Goal: Information Seeking & Learning: Get advice/opinions

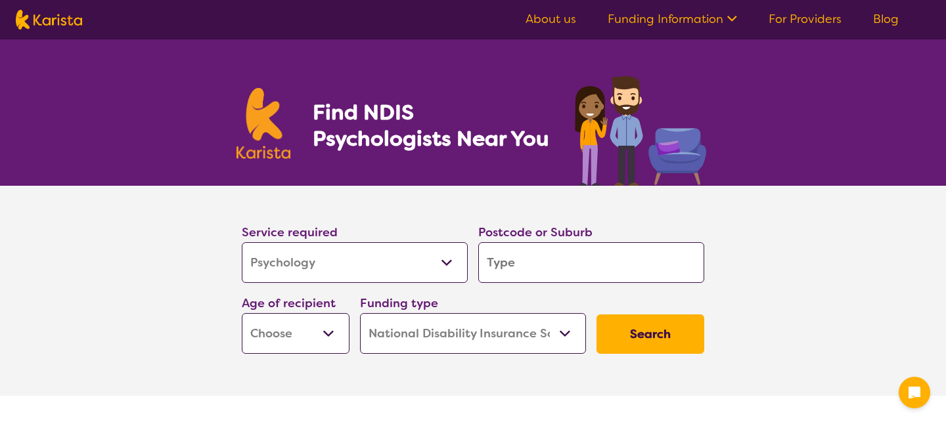
select select "Psychology"
select select "NDIS"
select select "Psychology"
select select "NDIS"
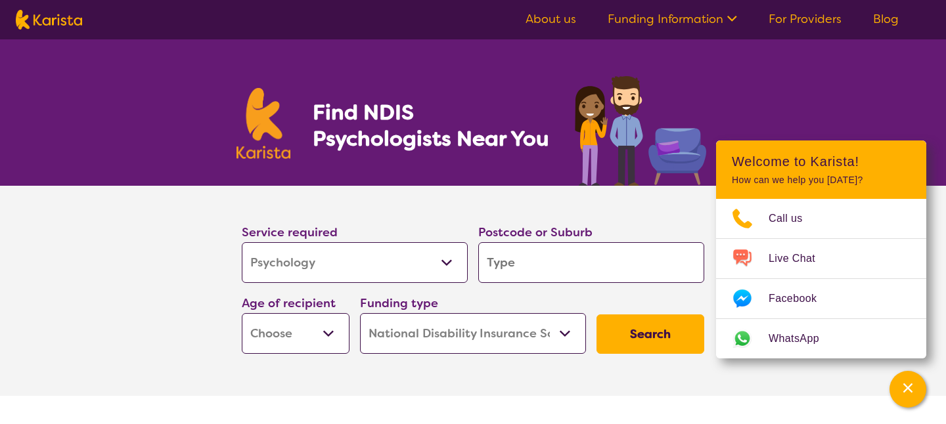
click at [498, 260] on input "search" at bounding box center [591, 262] width 226 height 41
type input "3"
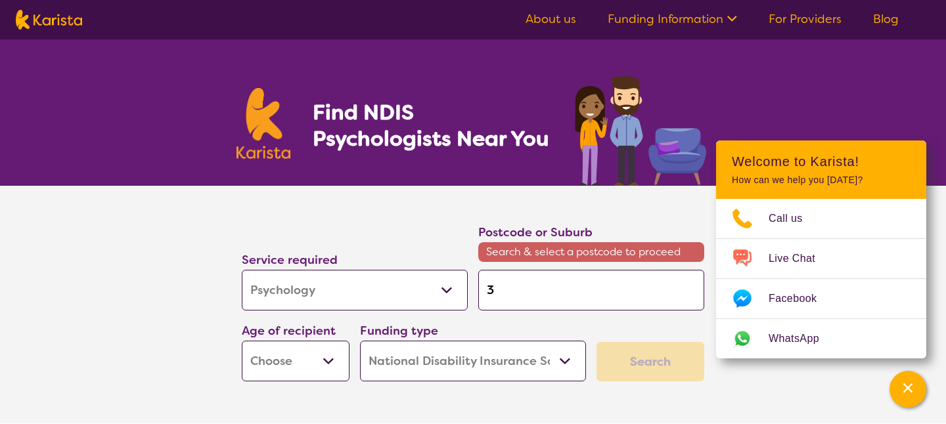
type input "31"
type input "318"
type input "3189"
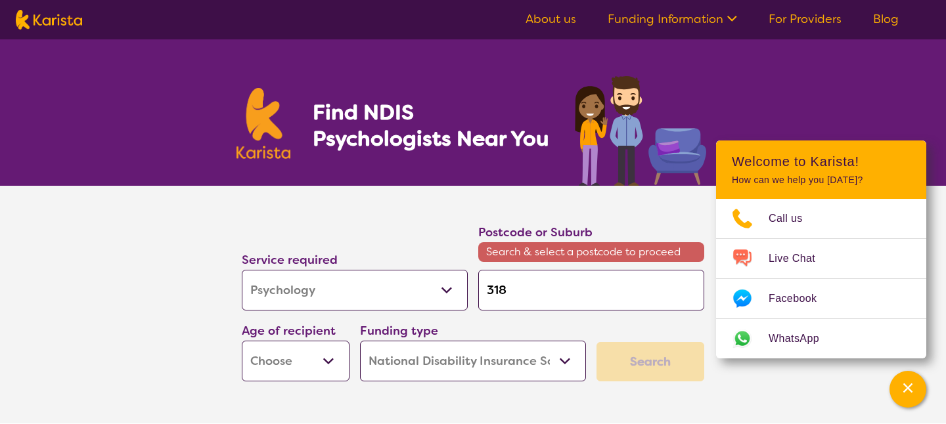
type input "3189"
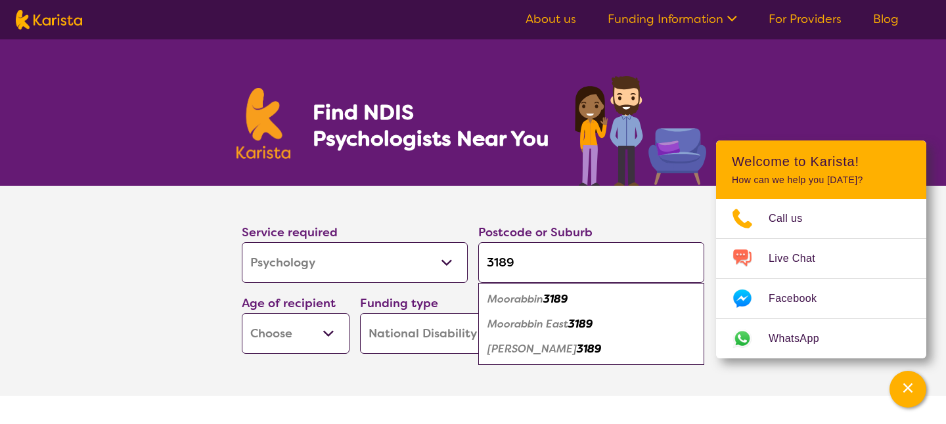
type input "3189"
click at [515, 299] on em "Moorabbin" at bounding box center [515, 299] width 56 height 14
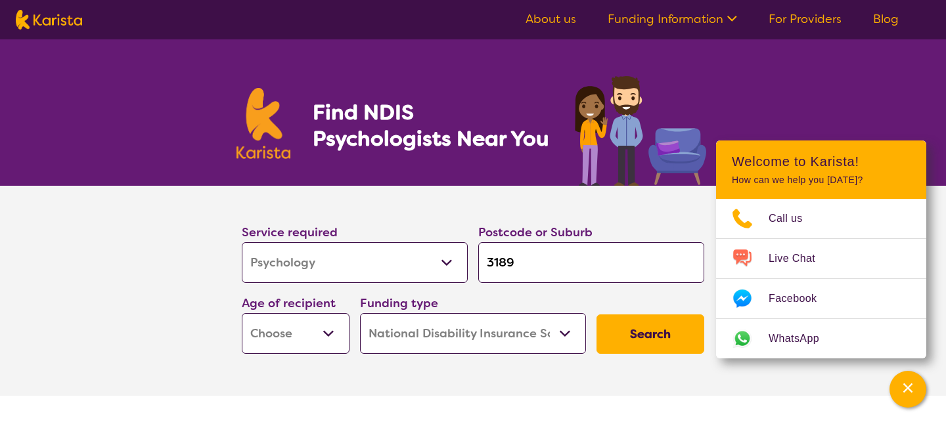
click at [328, 333] on select "Early Childhood - 0 to 9 Child - 10 to 11 Adolescent - 12 to 17 Adult - 18 to 6…" at bounding box center [296, 333] width 108 height 41
select select "AD"
click at [242, 313] on select "Early Childhood - 0 to 9 Child - 10 to 11 Adolescent - 12 to 17 Adult - 18 to 6…" at bounding box center [296, 333] width 108 height 41
select select "AD"
click at [566, 336] on select "Home Care Package (HCP) National Disability Insurance Scheme (NDIS) I don't know" at bounding box center [473, 333] width 226 height 41
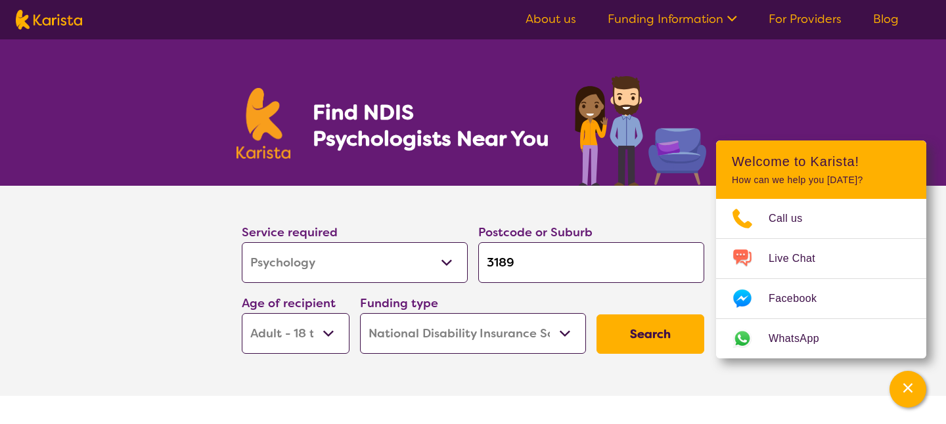
click at [360, 313] on select "Home Care Package (HCP) National Disability Insurance Scheme (NDIS) I don't know" at bounding box center [473, 333] width 226 height 41
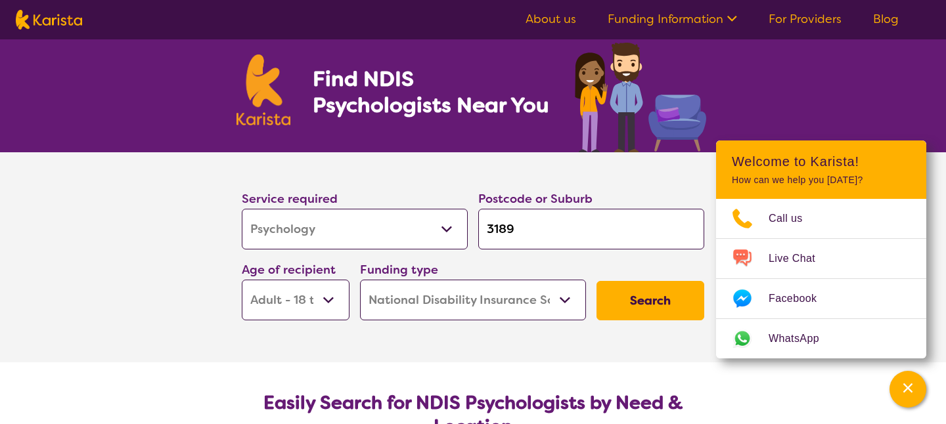
scroll to position [36, 0]
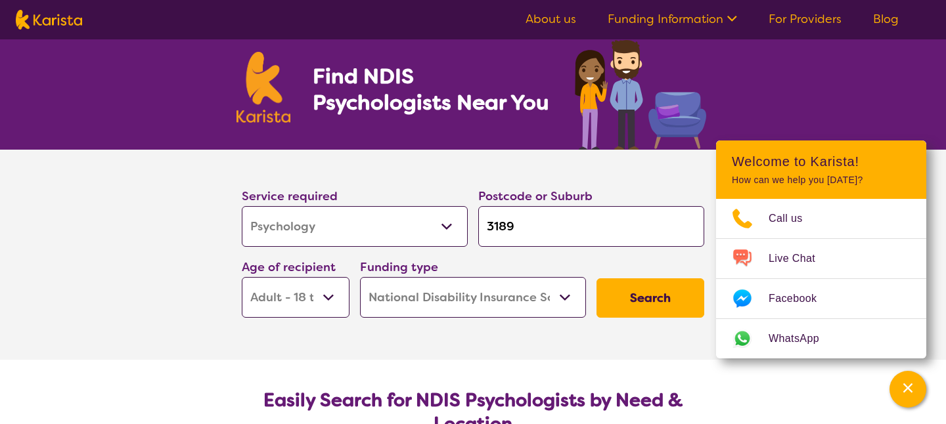
click at [659, 300] on button "Search" at bounding box center [650, 297] width 108 height 39
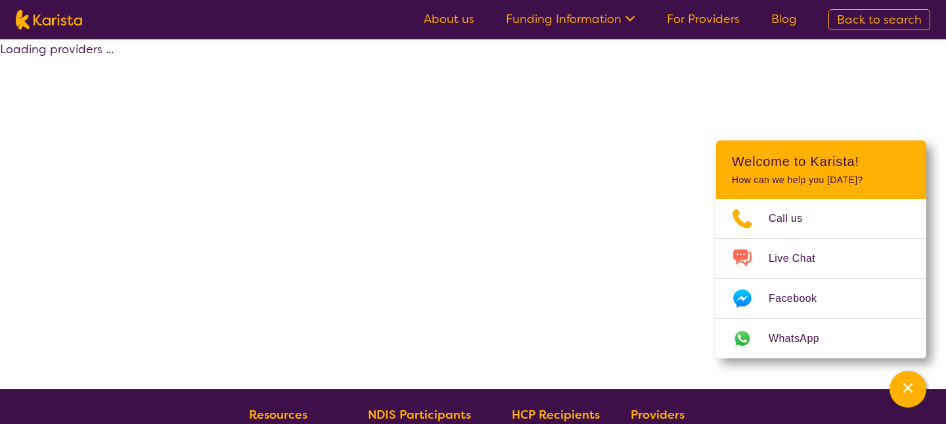
select select "by_score"
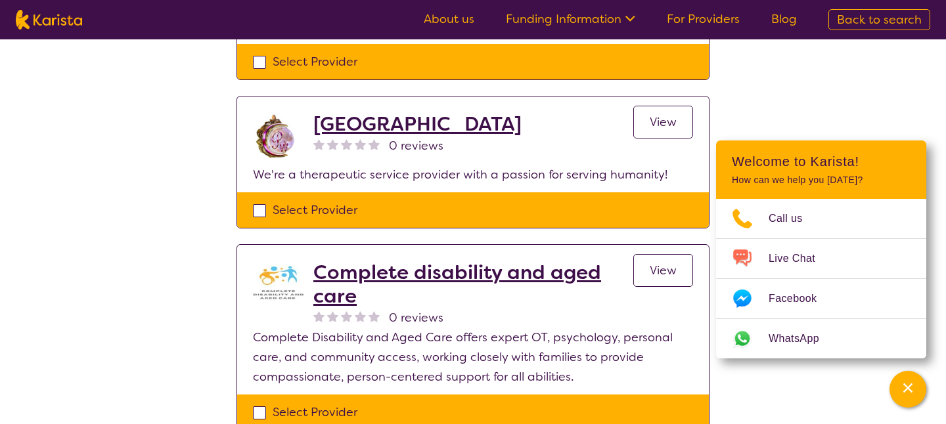
scroll to position [1376, 0]
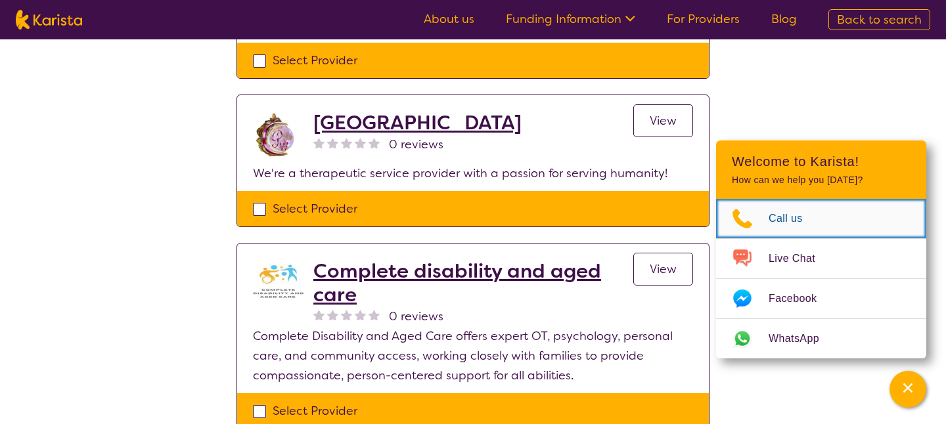
click at [784, 223] on span "Call us" at bounding box center [793, 219] width 50 height 20
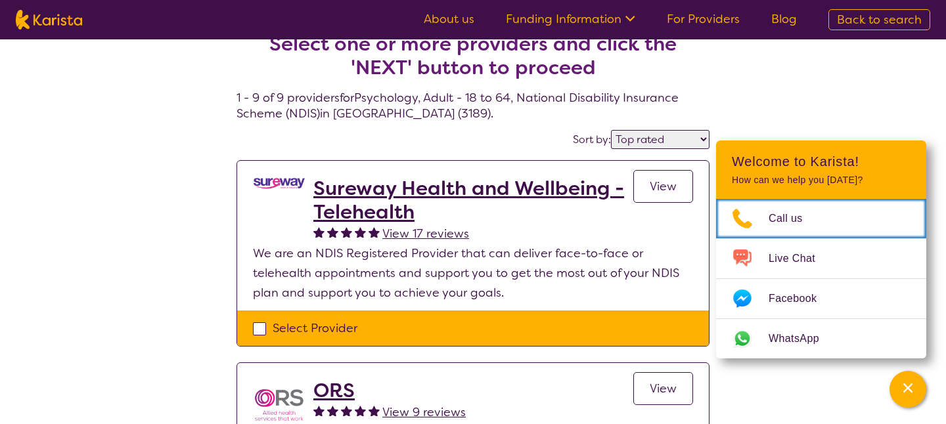
scroll to position [28, 0]
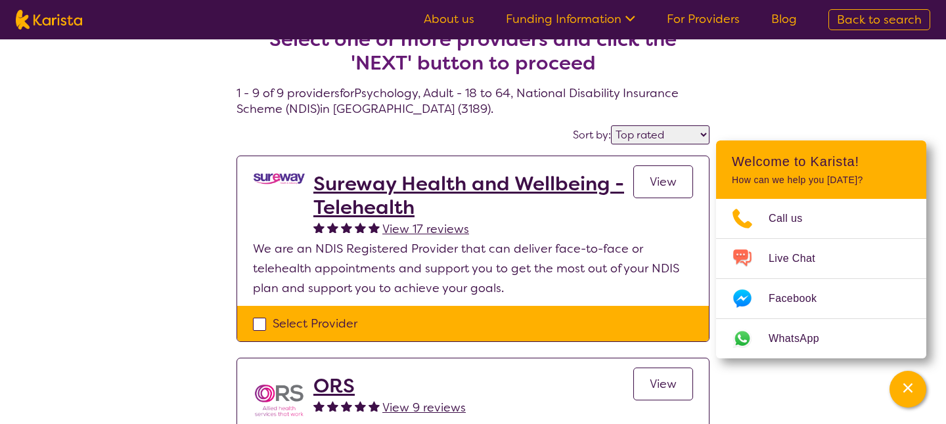
click at [657, 182] on span "View" at bounding box center [663, 182] width 27 height 16
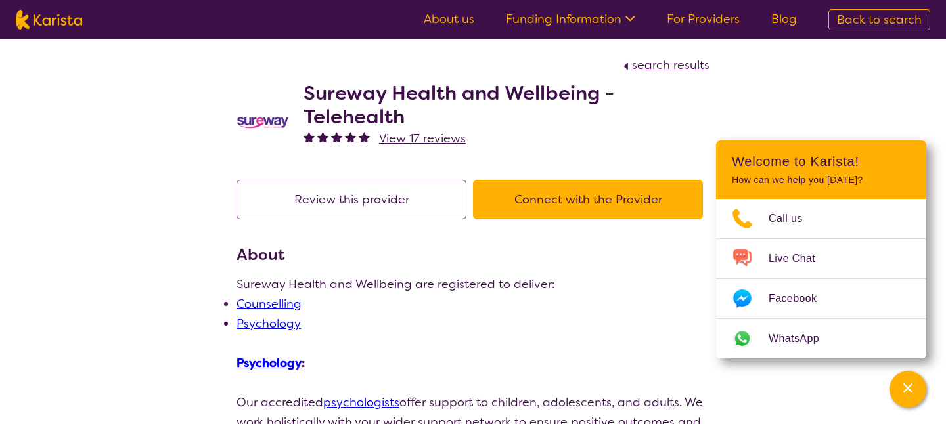
click at [650, 66] on span "search results" at bounding box center [670, 65] width 77 height 16
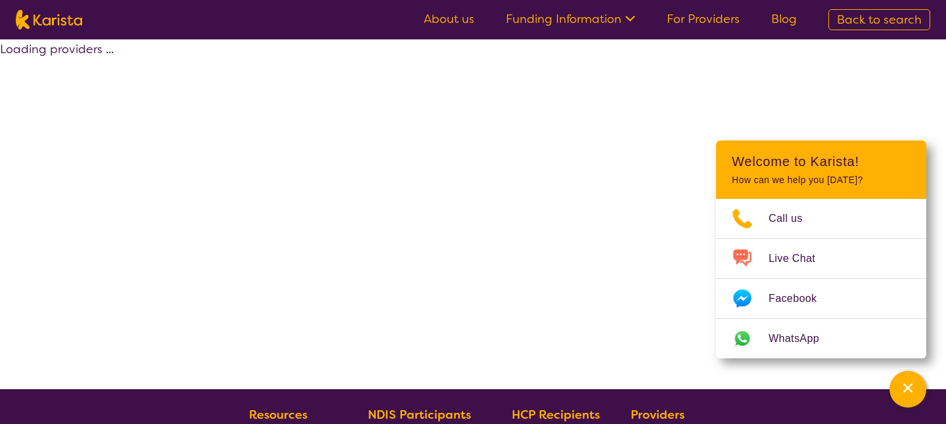
select select "by_score"
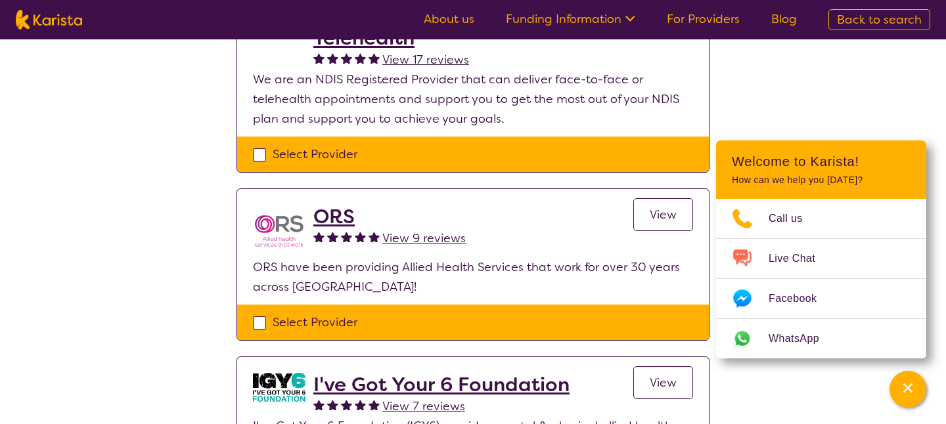
scroll to position [199, 0]
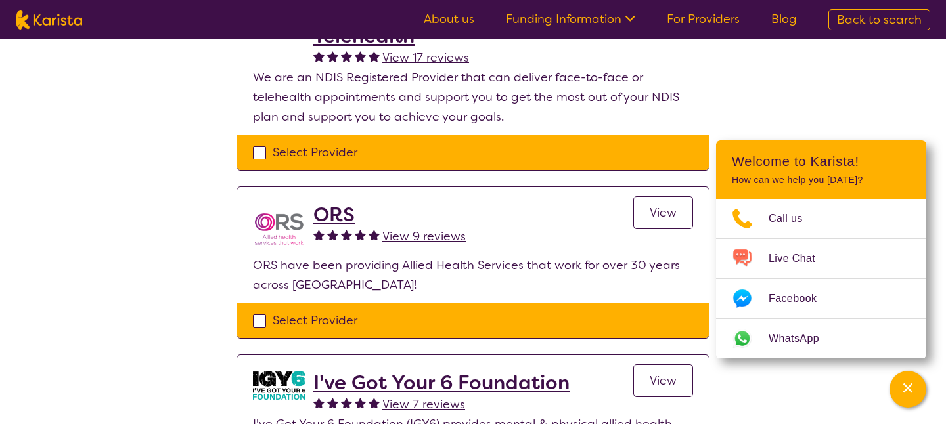
click at [663, 211] on span "View" at bounding box center [663, 213] width 27 height 16
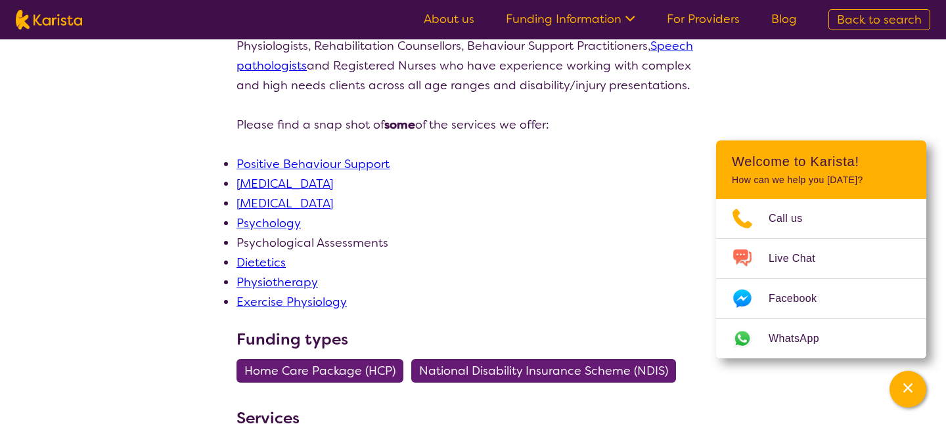
scroll to position [351, 0]
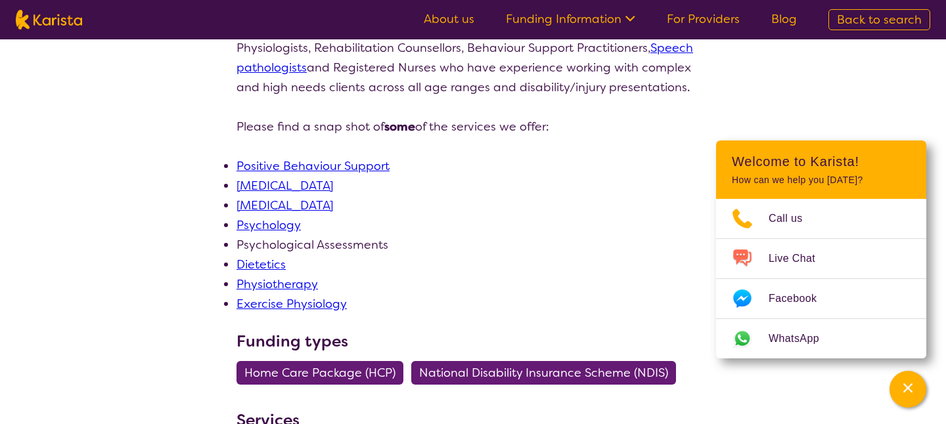
click at [634, 20] on icon at bounding box center [628, 18] width 14 height 14
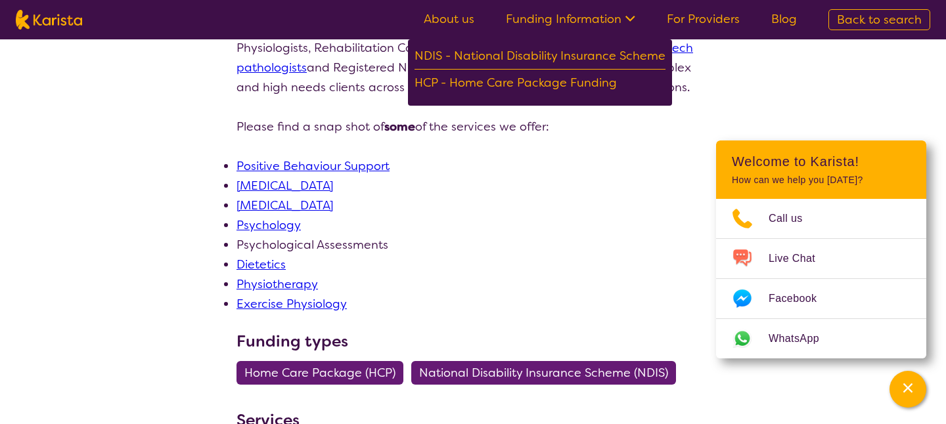
click at [634, 20] on icon at bounding box center [628, 18] width 14 height 14
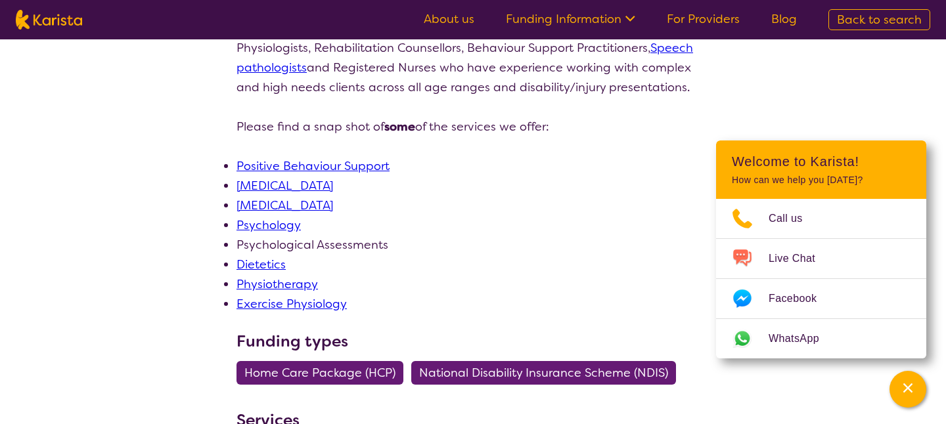
click at [461, 20] on link "About us" at bounding box center [449, 19] width 51 height 16
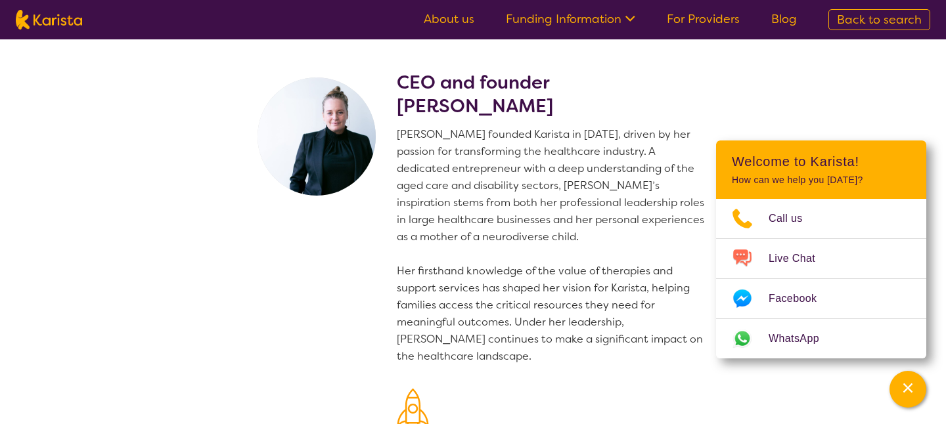
click at [880, 20] on span "Back to search" at bounding box center [879, 20] width 85 height 16
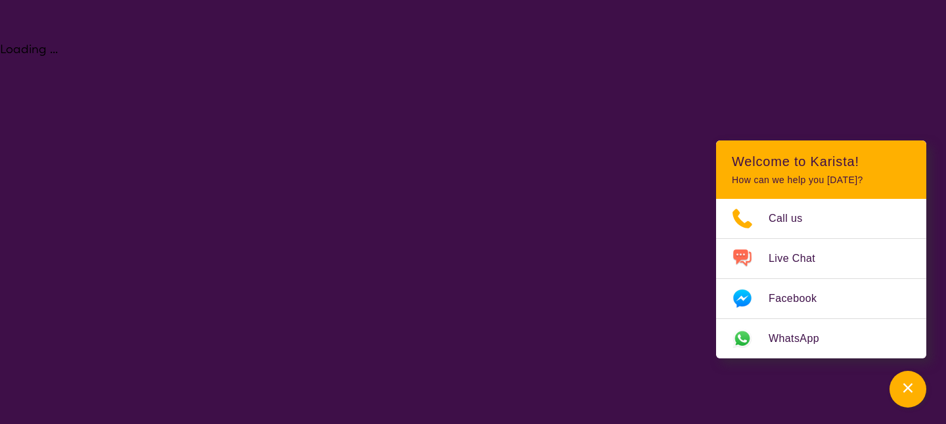
select select "Psychology"
select select "AD"
select select "NDIS"
select select "Psychology"
select select "AD"
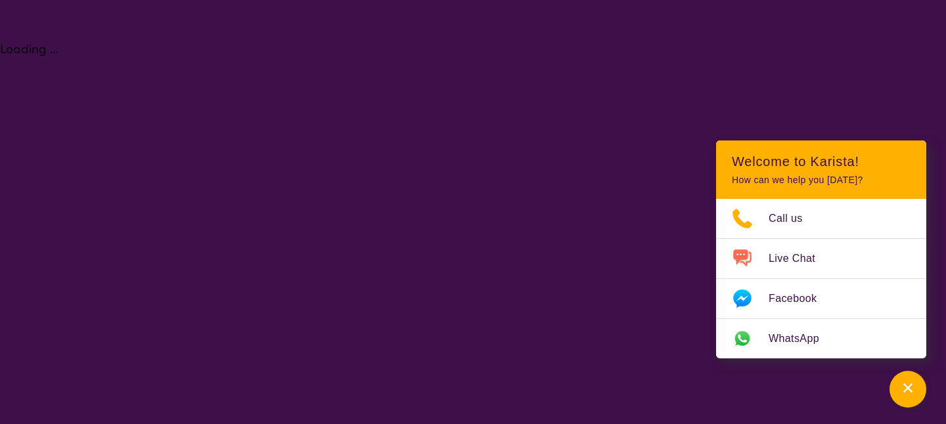
select select "NDIS"
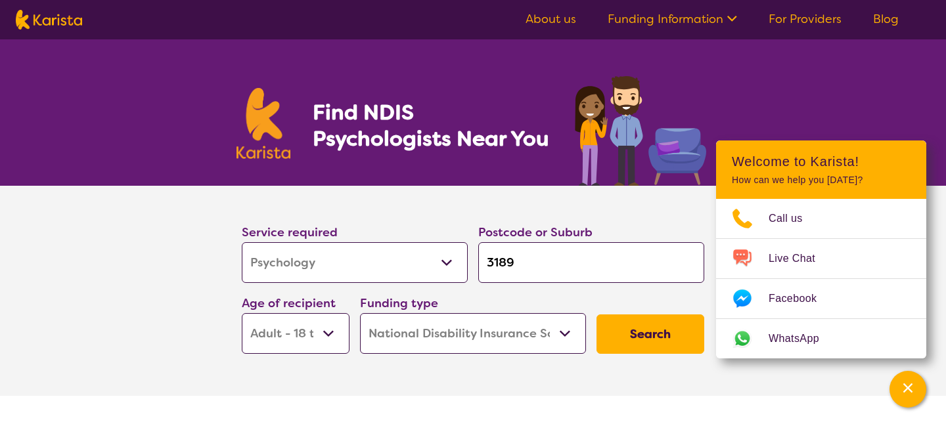
click at [635, 333] on button "Search" at bounding box center [650, 334] width 108 height 39
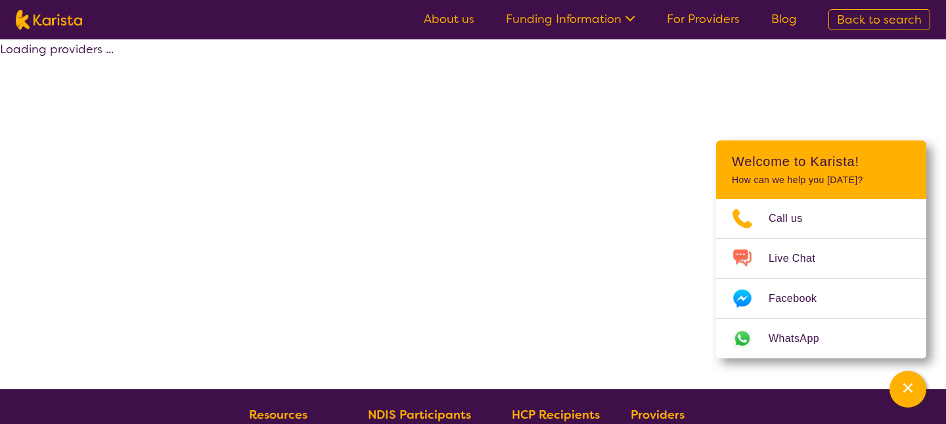
select select "by_score"
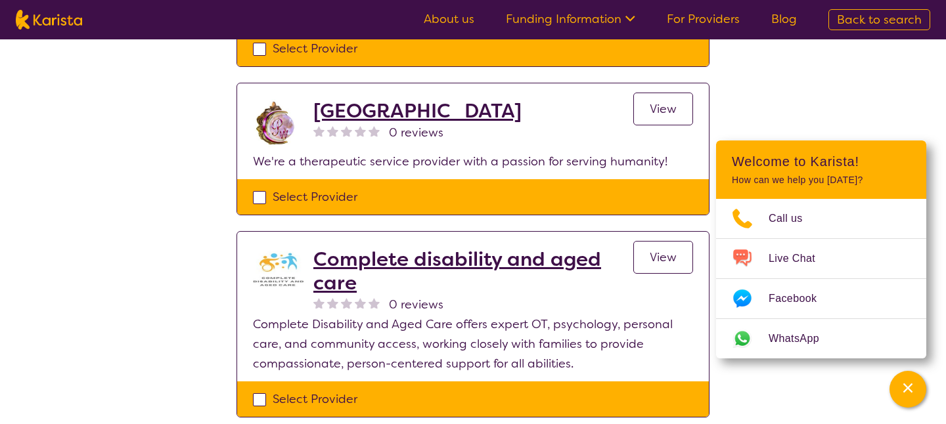
scroll to position [1390, 0]
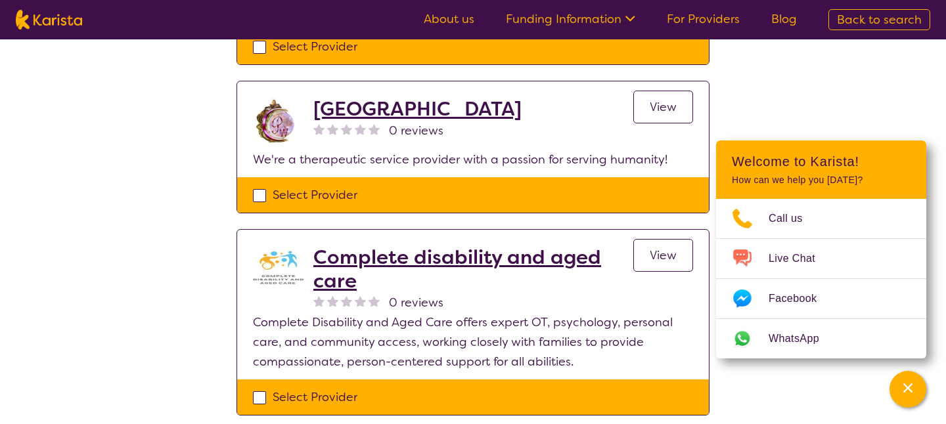
click at [656, 248] on span "View" at bounding box center [663, 256] width 27 height 16
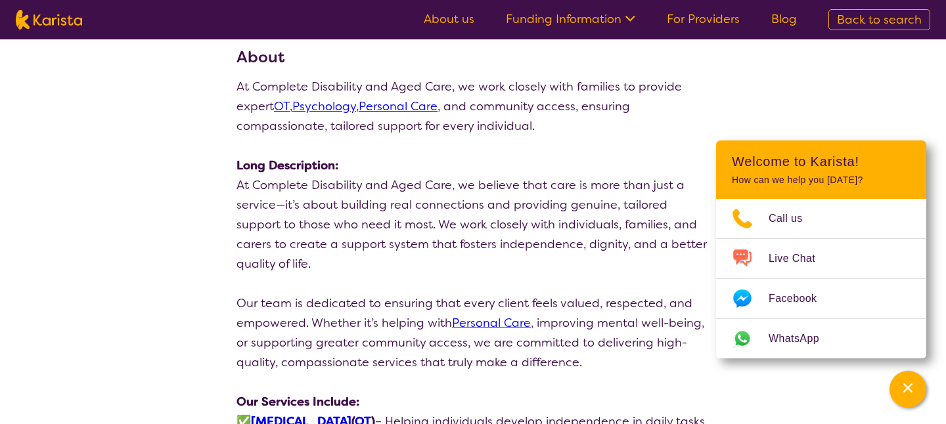
scroll to position [173, 0]
click at [454, 19] on link "About us" at bounding box center [449, 19] width 51 height 16
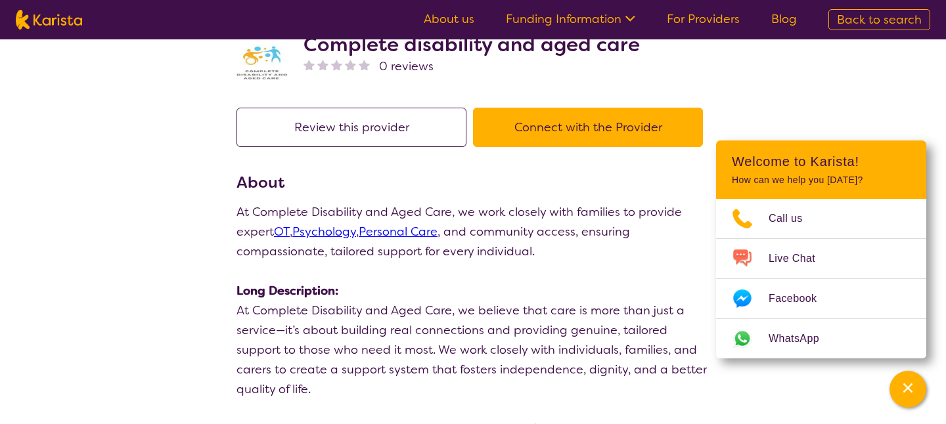
scroll to position [0, 0]
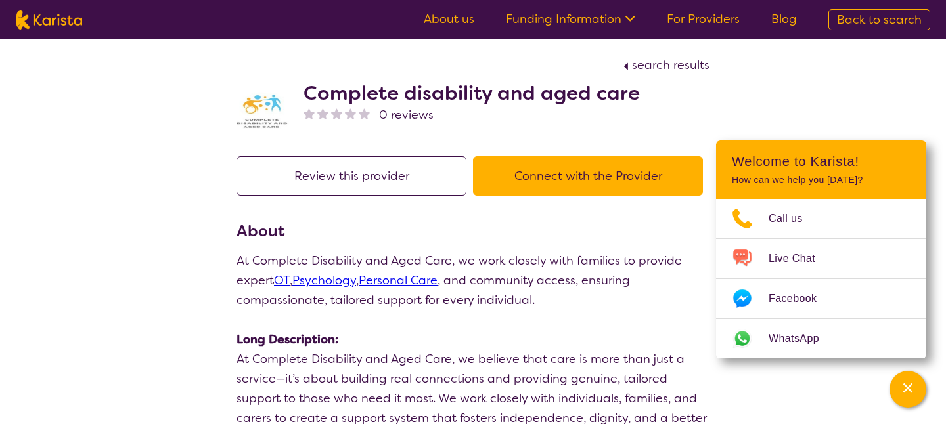
scroll to position [283, 0]
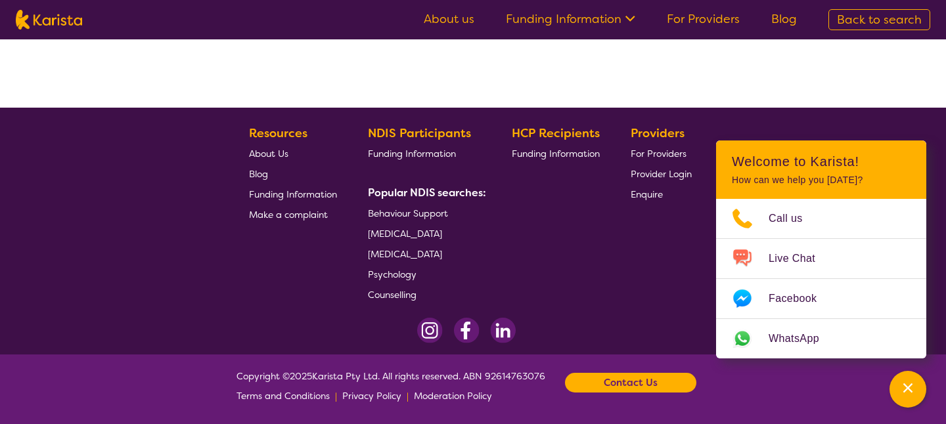
select select "by_score"
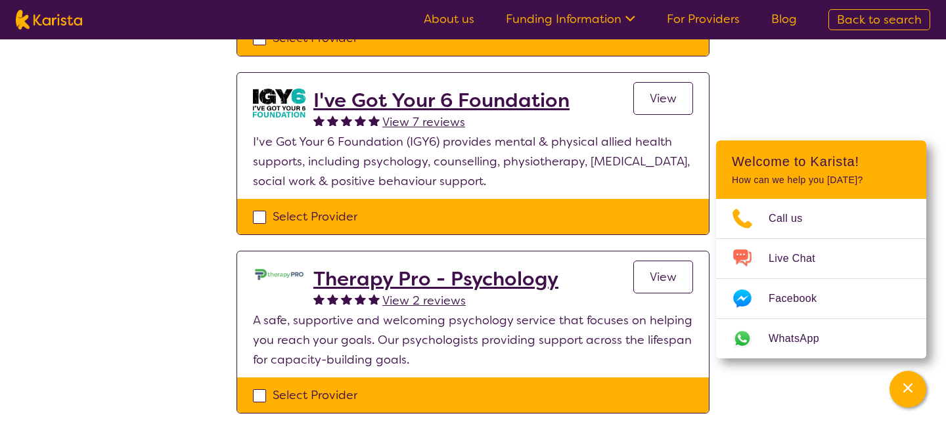
scroll to position [475, 0]
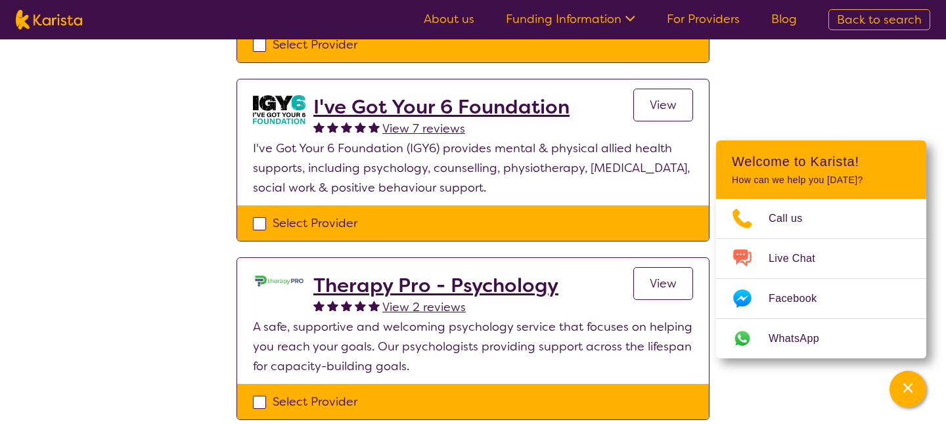
click at [665, 100] on span "View" at bounding box center [663, 105] width 27 height 16
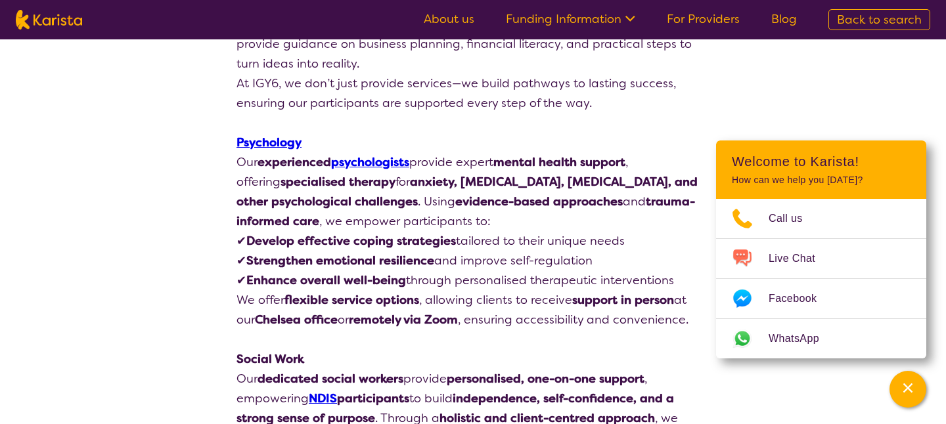
scroll to position [812, 0]
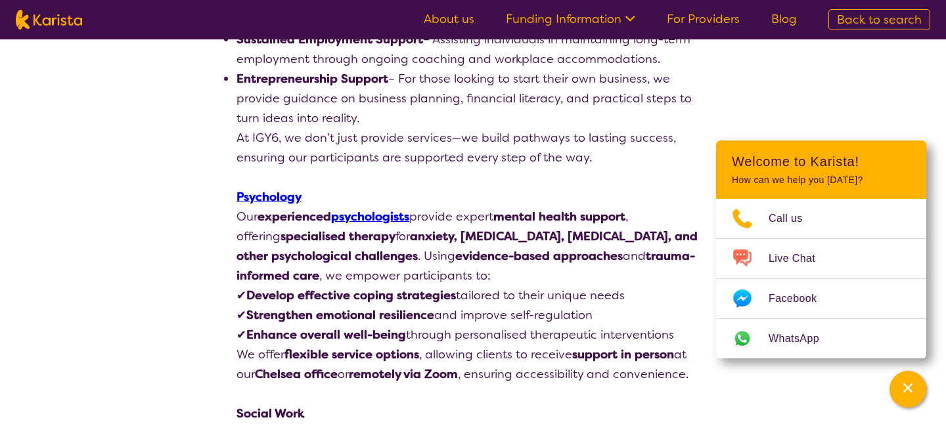
click at [372, 217] on link "psychologists" at bounding box center [370, 217] width 78 height 16
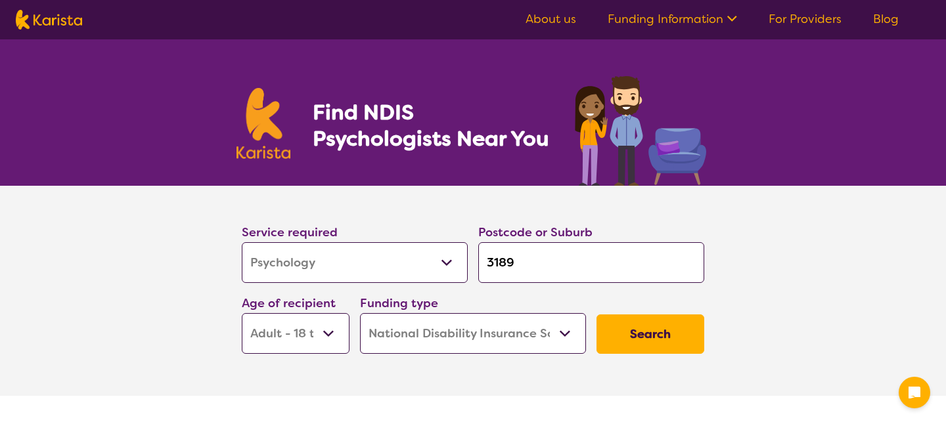
select select "Psychology"
select select "AD"
select select "NDIS"
select select "Psychology"
select select "AD"
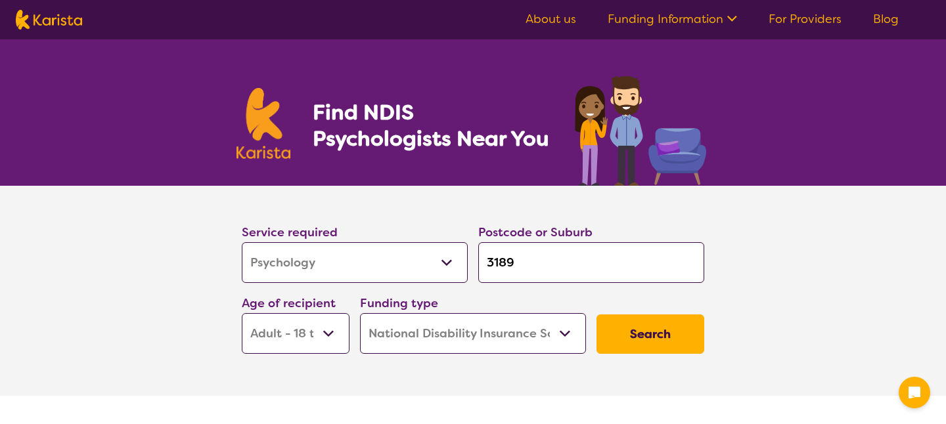
select select "NDIS"
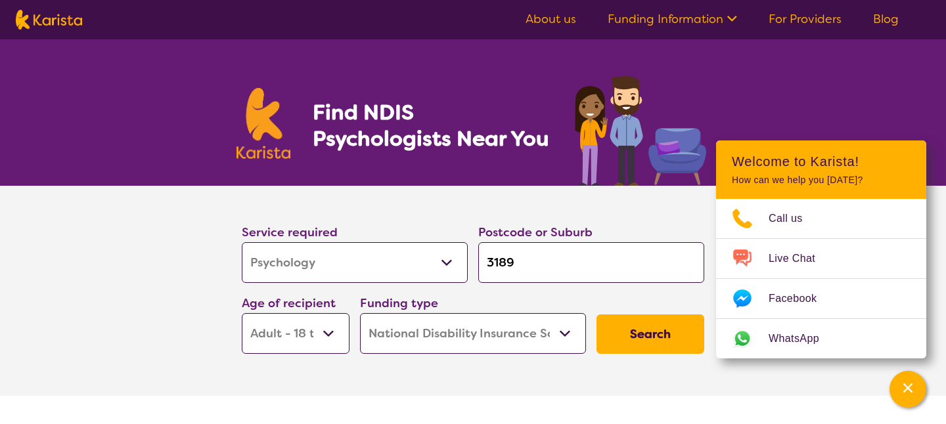
click at [639, 331] on button "Search" at bounding box center [650, 334] width 108 height 39
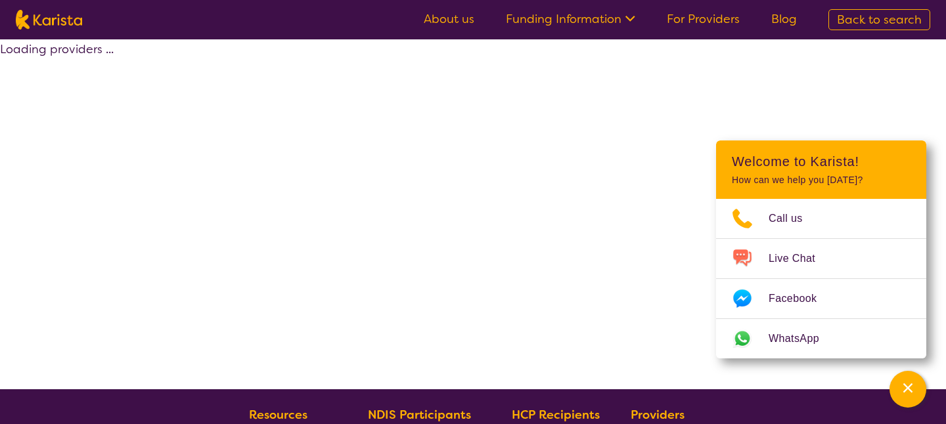
select select "by_score"
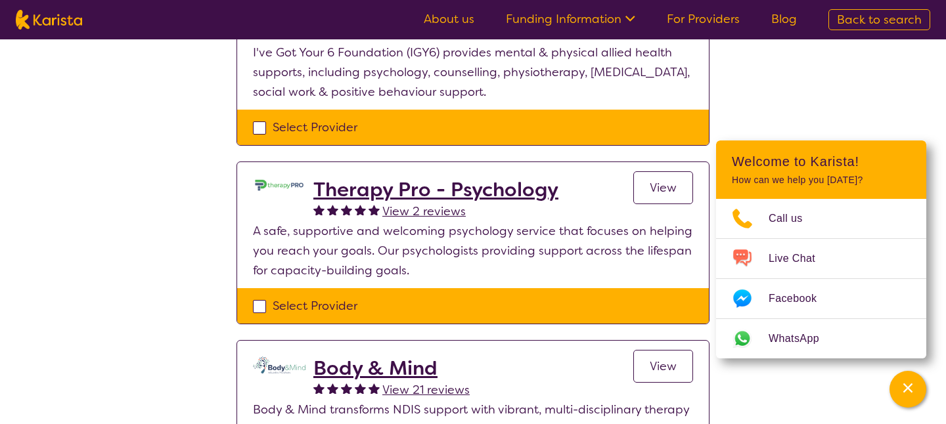
scroll to position [574, 0]
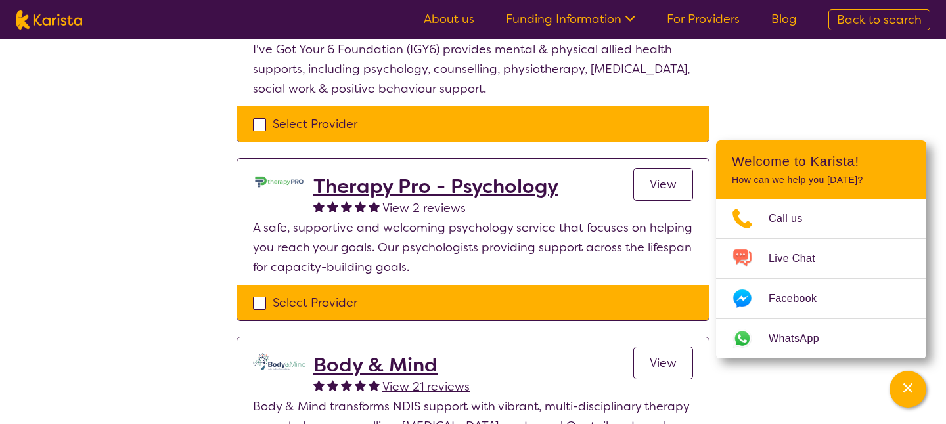
click at [662, 183] on span "View" at bounding box center [663, 185] width 27 height 16
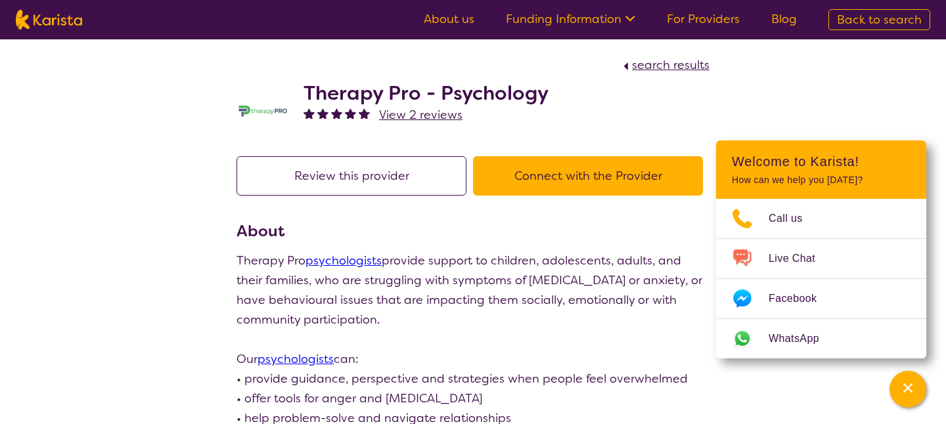
scroll to position [574, 0]
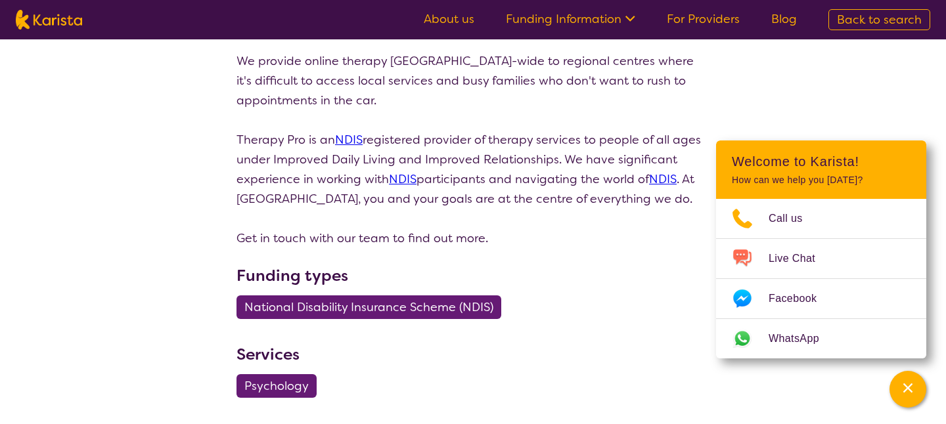
select select "by_score"
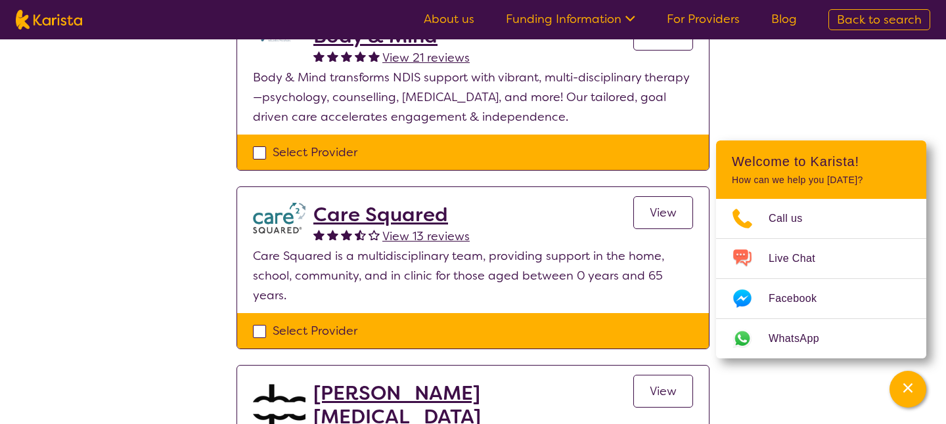
scroll to position [907, 0]
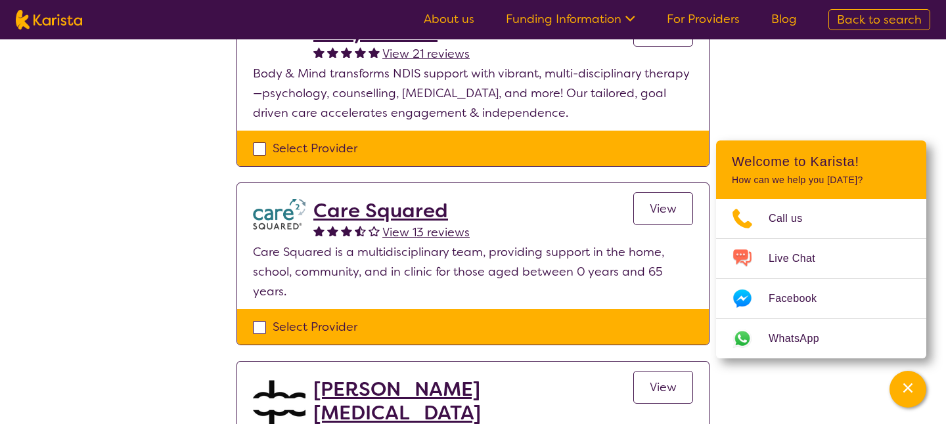
click at [661, 209] on span "View" at bounding box center [663, 209] width 27 height 16
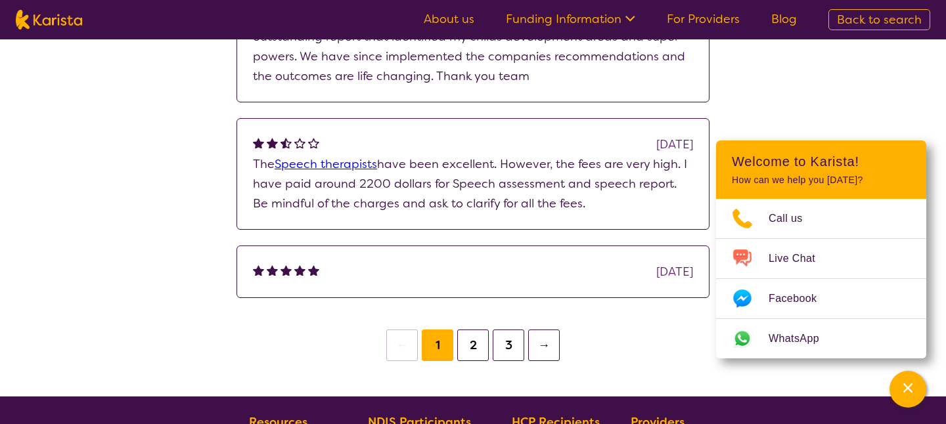
scroll to position [1401, 0]
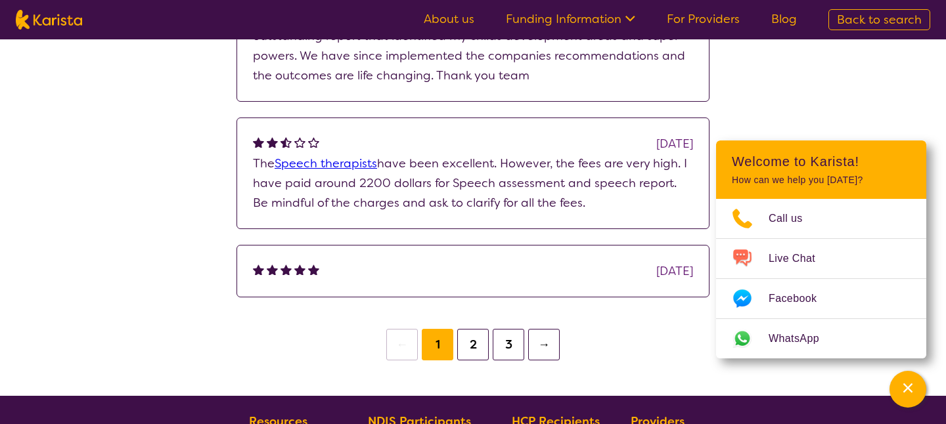
click at [473, 347] on button "2" at bounding box center [473, 345] width 32 height 32
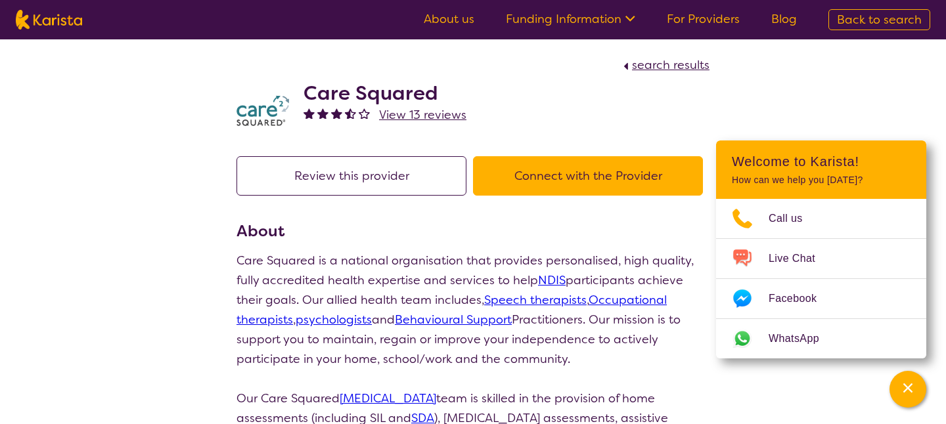
click at [873, 20] on span "Back to search" at bounding box center [879, 20] width 85 height 16
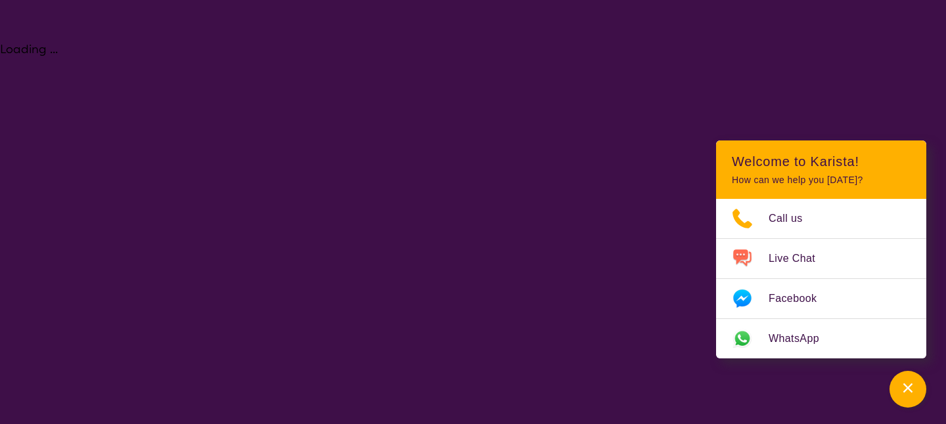
select select "Psychology"
select select "AD"
select select "NDIS"
select select "Psychology"
select select "AD"
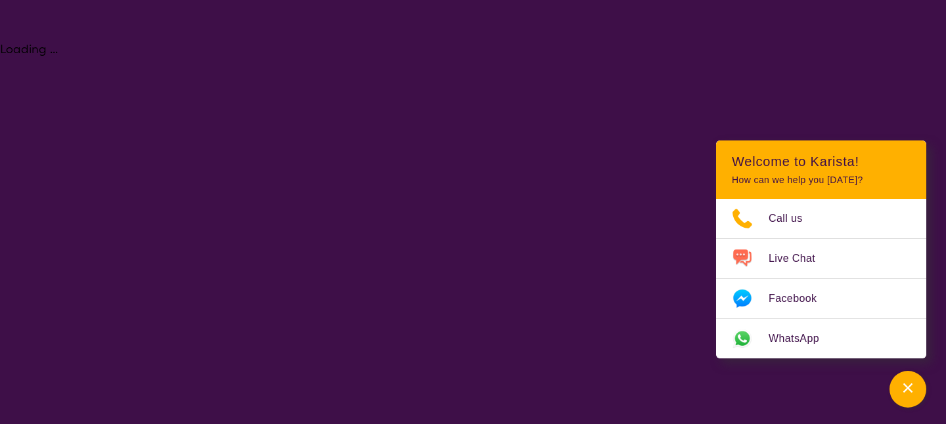
select select "NDIS"
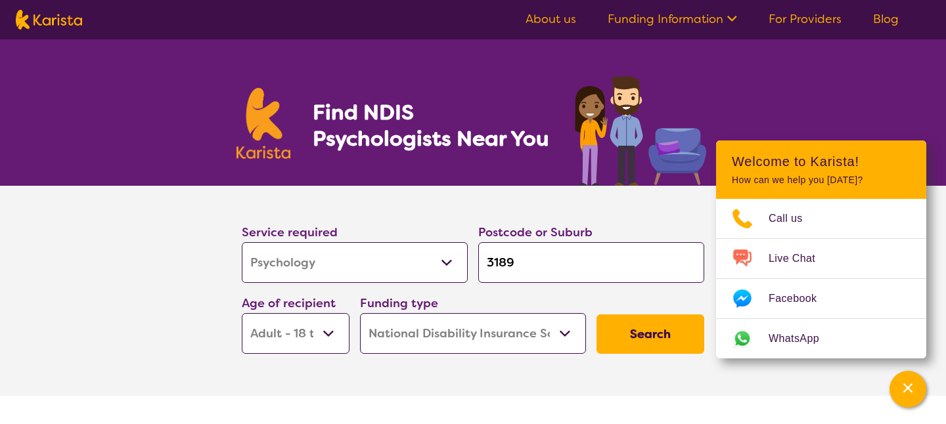
click at [641, 335] on button "Search" at bounding box center [650, 334] width 108 height 39
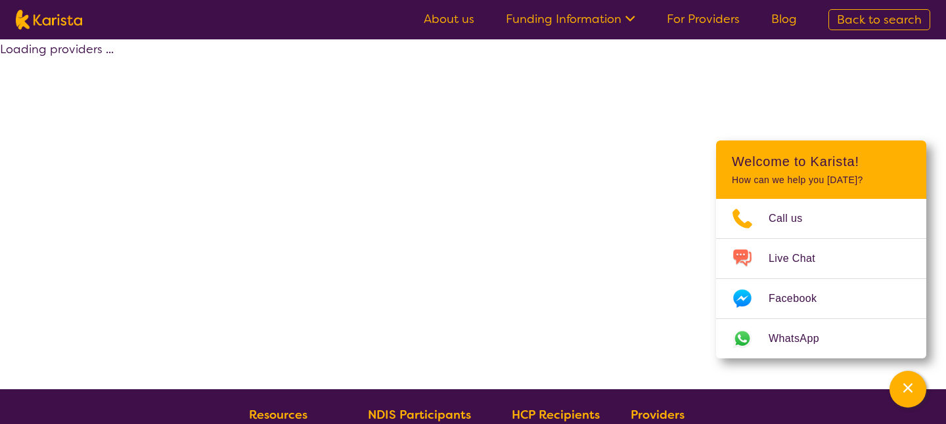
select select "by_score"
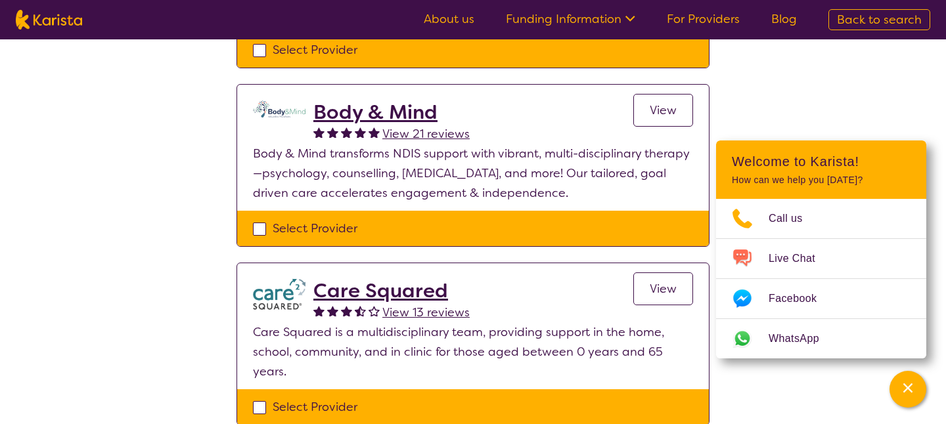
scroll to position [838, 0]
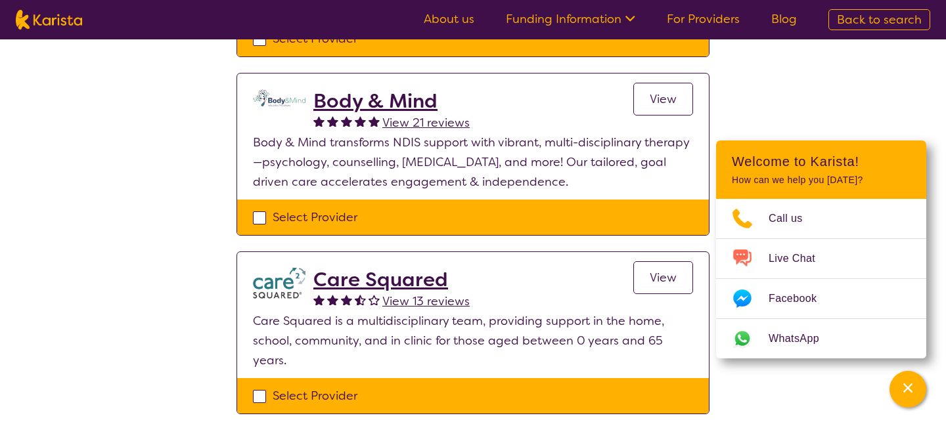
click at [639, 336] on p "Care Squared is a multidisciplinary team, providing support in the home, school…" at bounding box center [473, 340] width 440 height 59
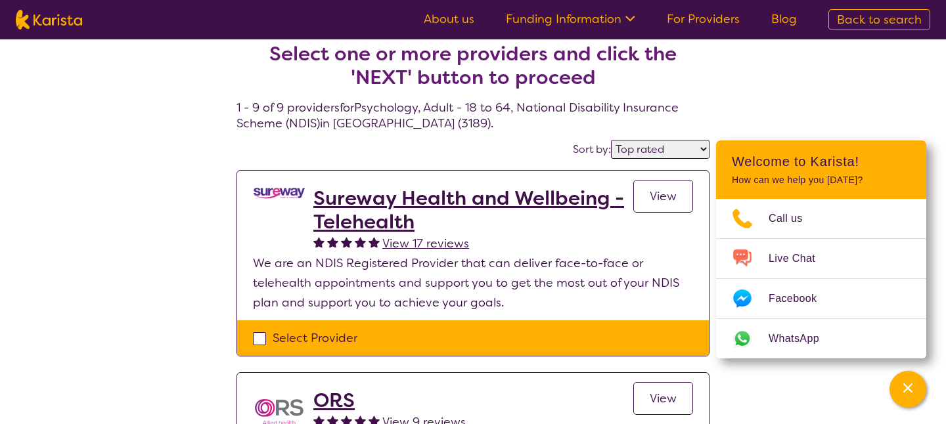
scroll to position [0, 0]
